Goal: Find specific page/section: Find specific page/section

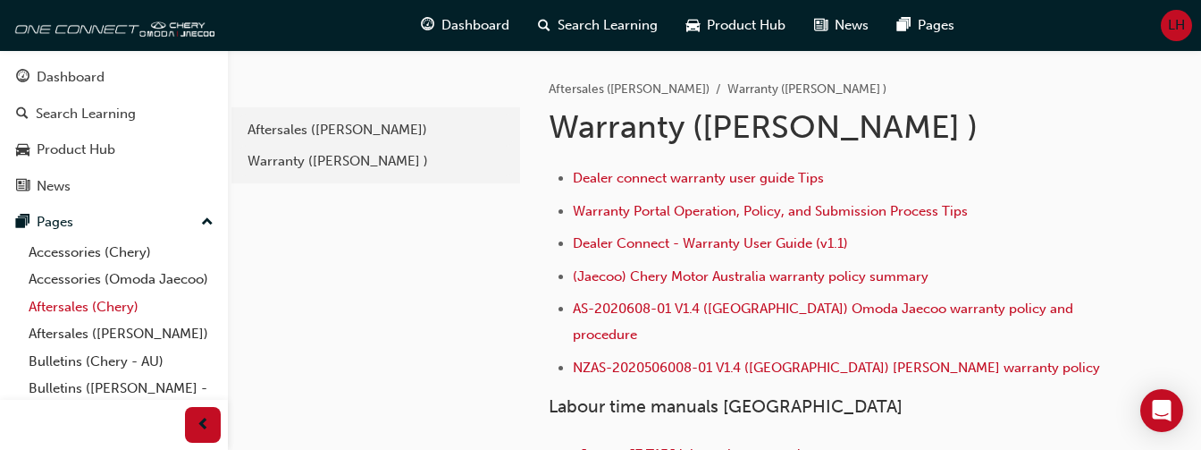
click at [54, 321] on link "Aftersales (Chery)" at bounding box center [120, 307] width 199 height 28
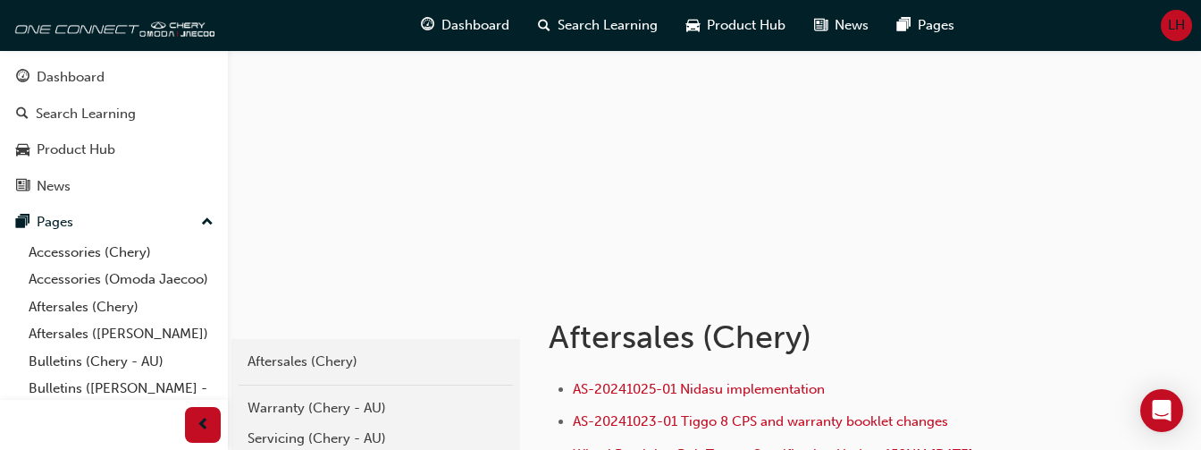
scroll to position [357, 0]
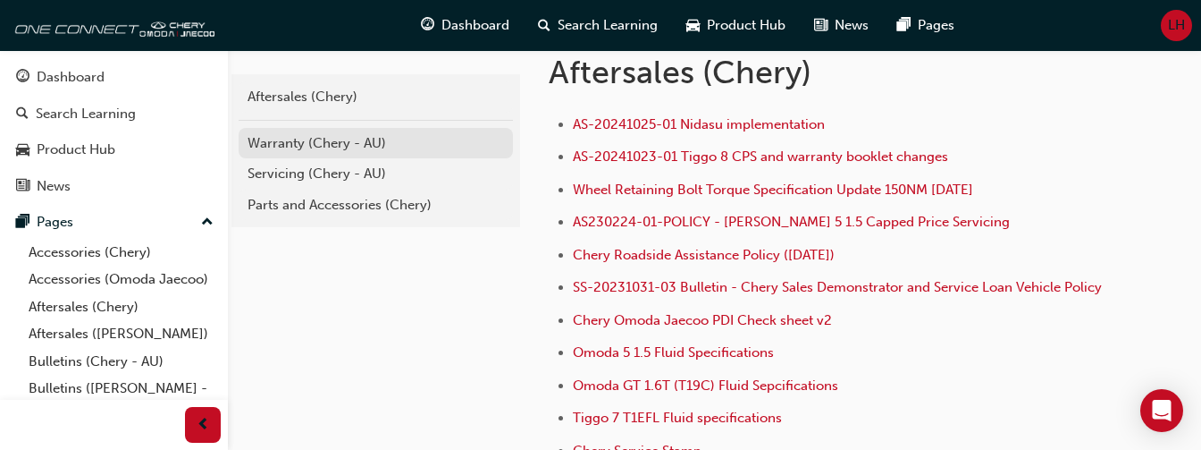
click at [321, 142] on div "Warranty (Chery - AU)" at bounding box center [376, 143] width 256 height 21
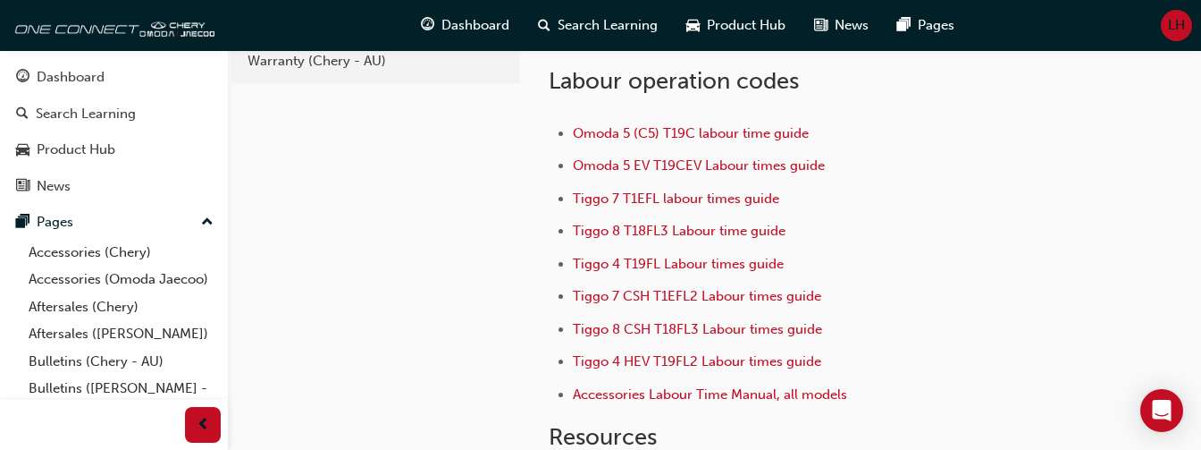
scroll to position [89, 0]
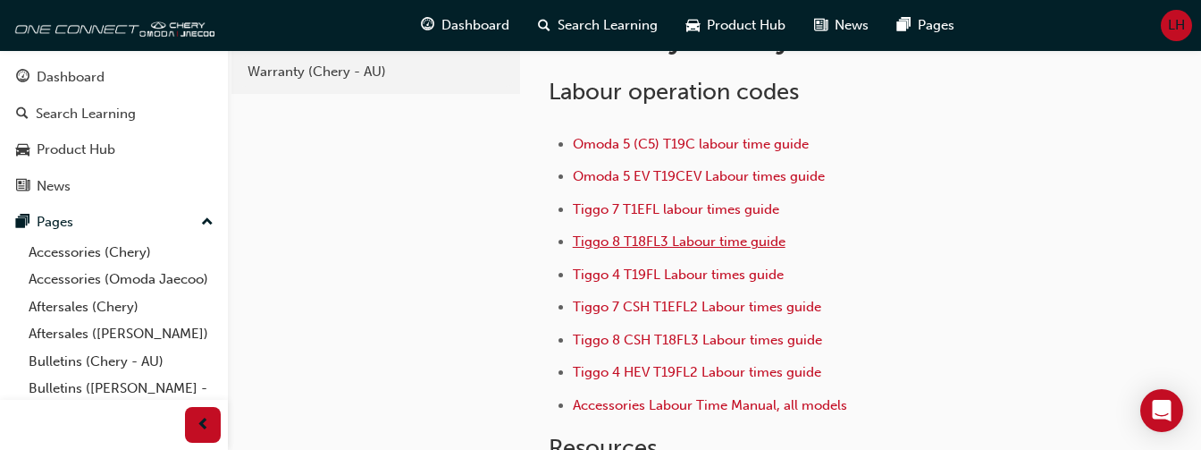
click at [654, 241] on span "Tiggo 8 T18FL3 Labour time guide" at bounding box center [679, 241] width 213 height 16
